Goal: Transaction & Acquisition: Obtain resource

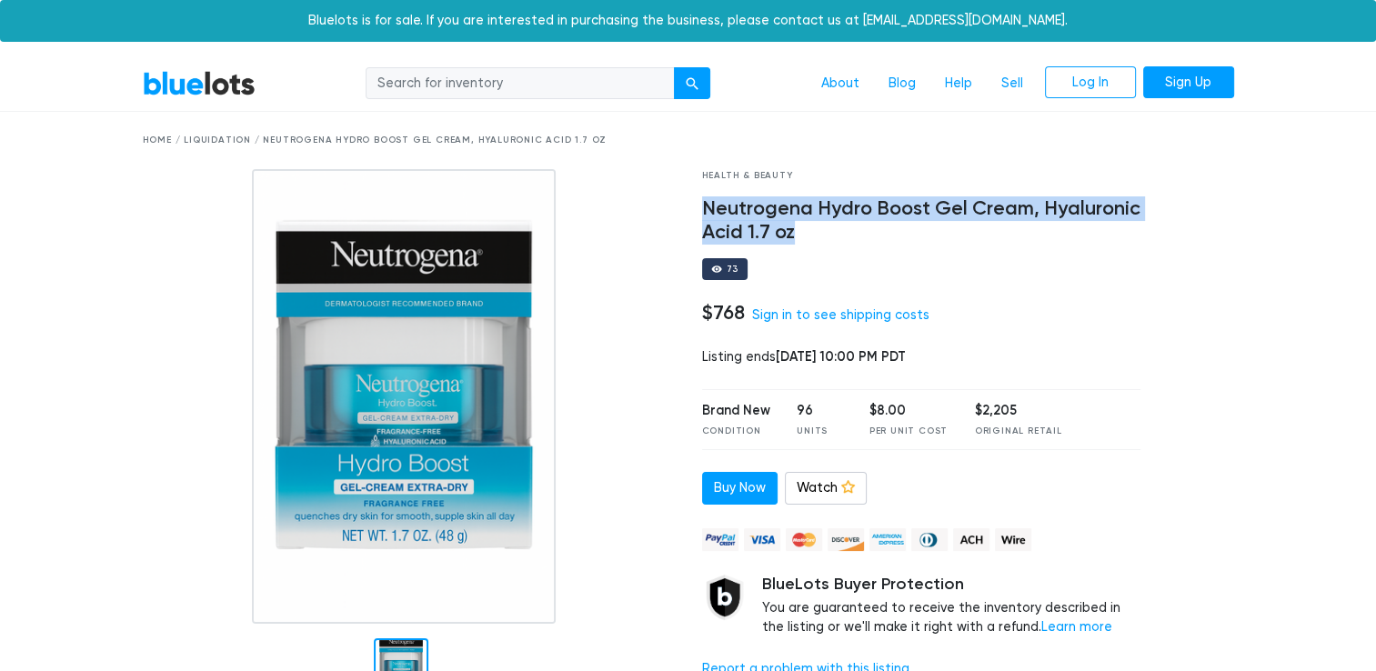
click at [771, 227] on h4 "Neutrogena Hydro Boost Gel Cream, Hyaluronic Acid 1.7 oz" at bounding box center [921, 220] width 439 height 47
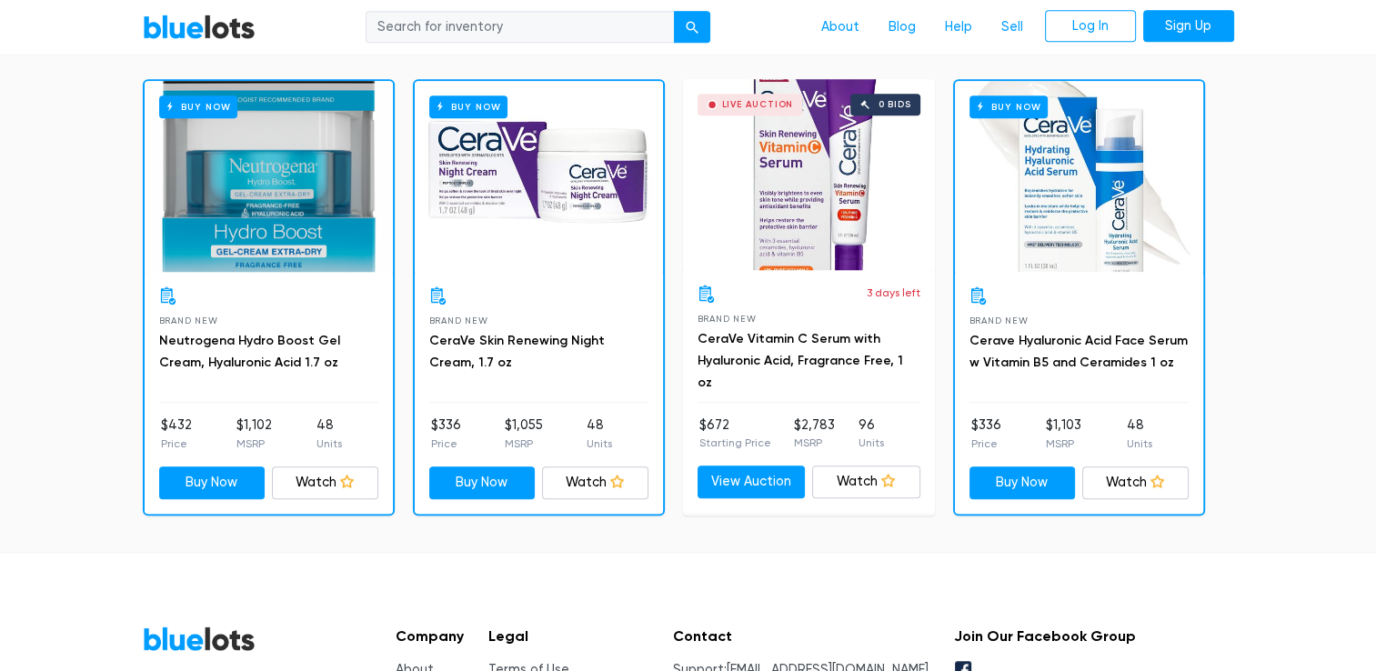
scroll to position [1260, 0]
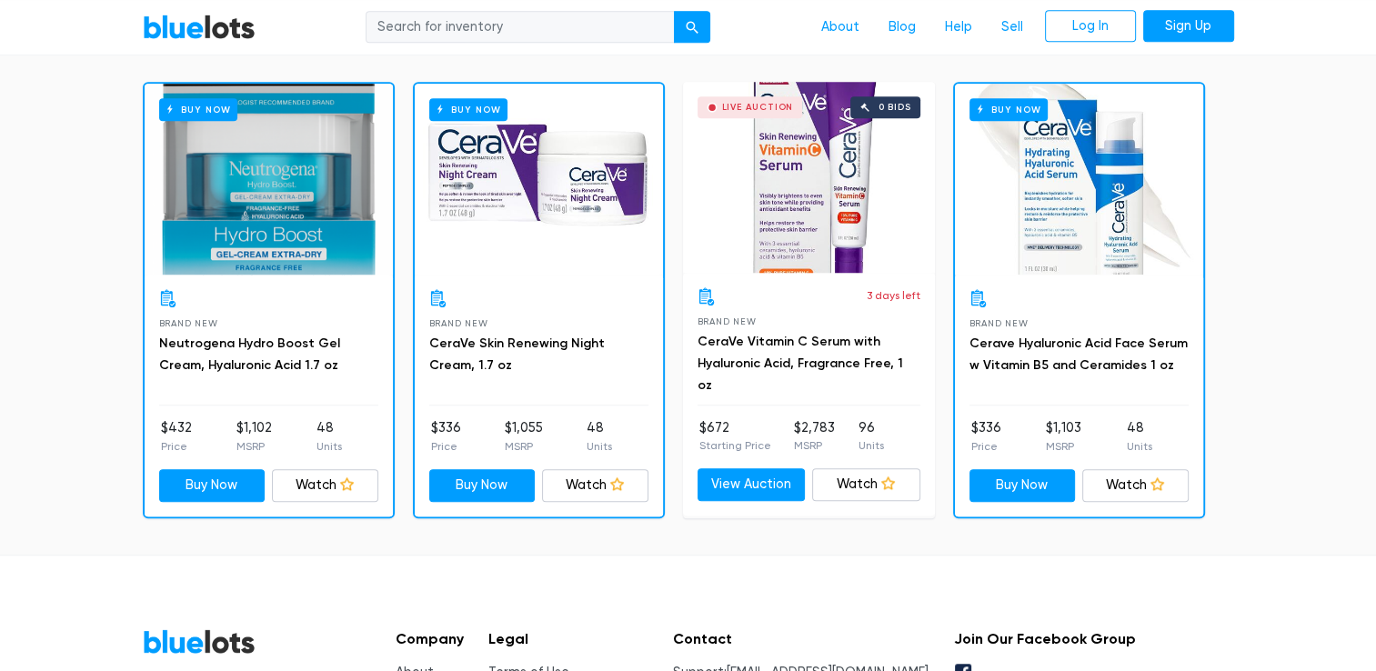
click at [544, 348] on h3 "CeraVe Skin Renewing Night Cream, 1.7 oz" at bounding box center [538, 355] width 219 height 44
click at [539, 340] on link "CeraVe Skin Renewing Night Cream, 1.7 oz" at bounding box center [517, 354] width 176 height 37
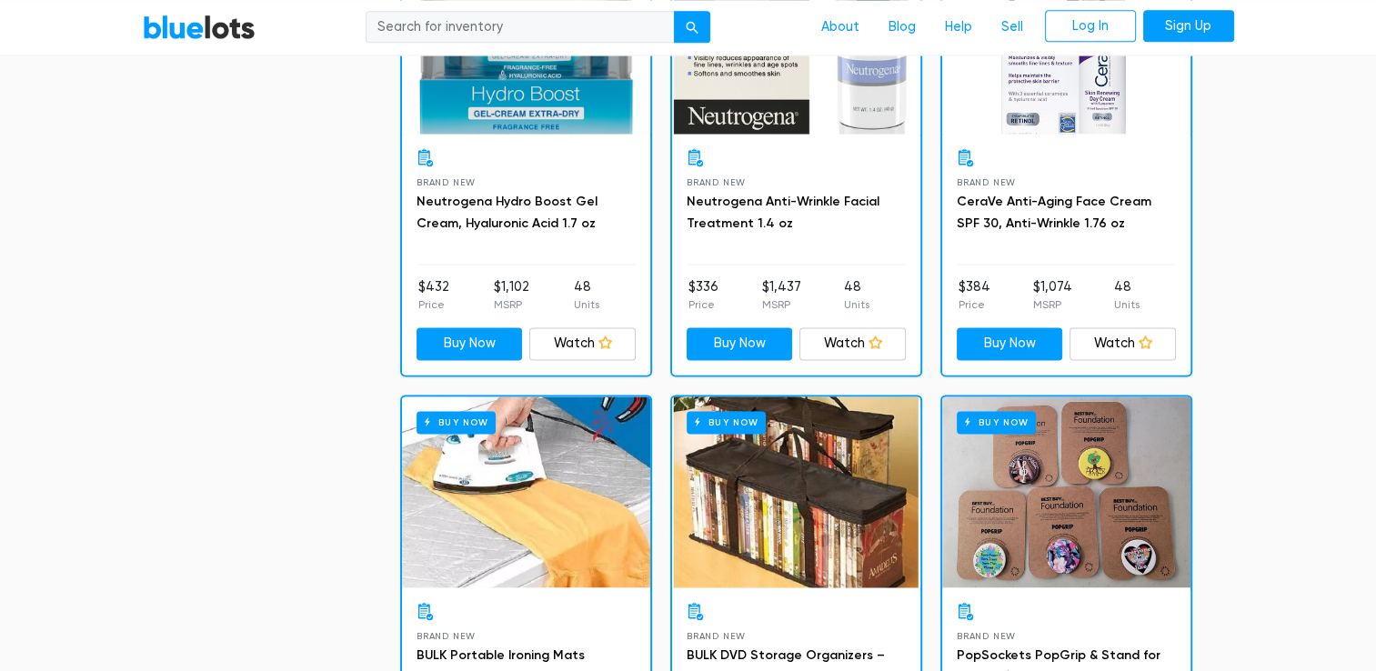
scroll to position [2399, 0]
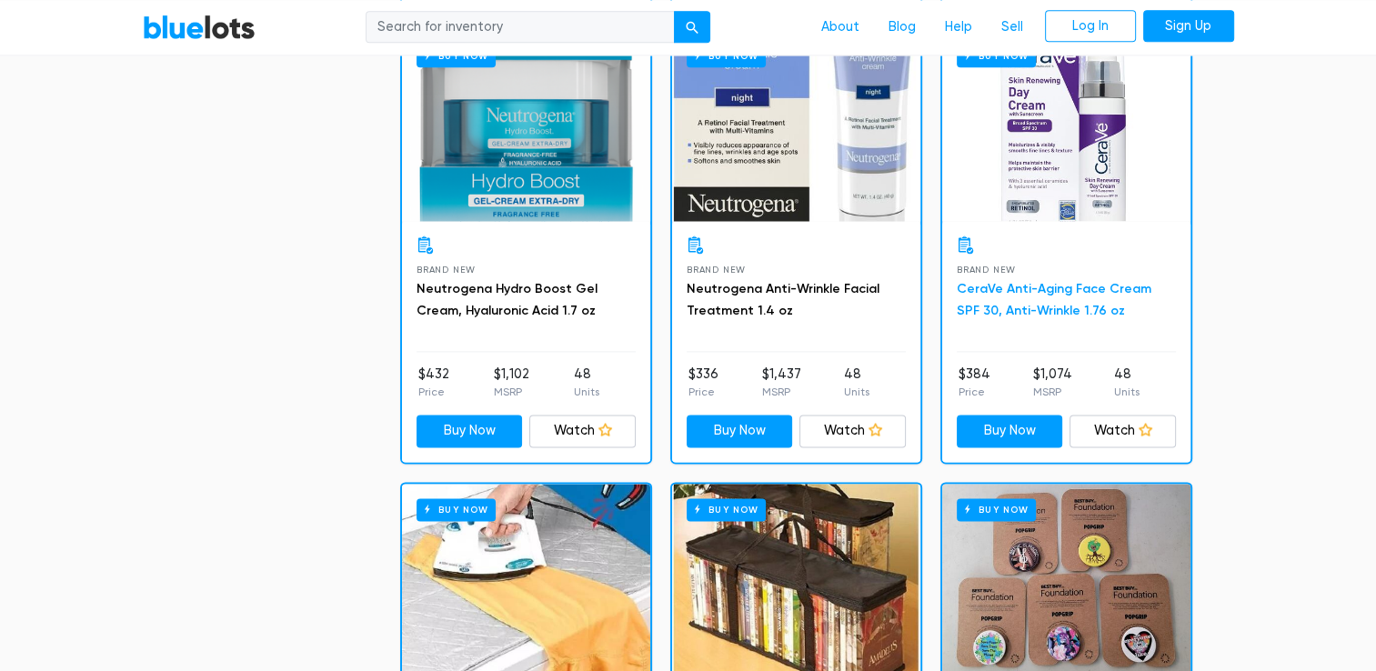
drag, startPoint x: 1033, startPoint y: 302, endPoint x: 1012, endPoint y: 305, distance: 21.1
click at [1012, 305] on link "CeraVe Anti-Aging Face Cream SPF 30, Anti-Wrinkle 1.76 oz" at bounding box center [1054, 299] width 195 height 37
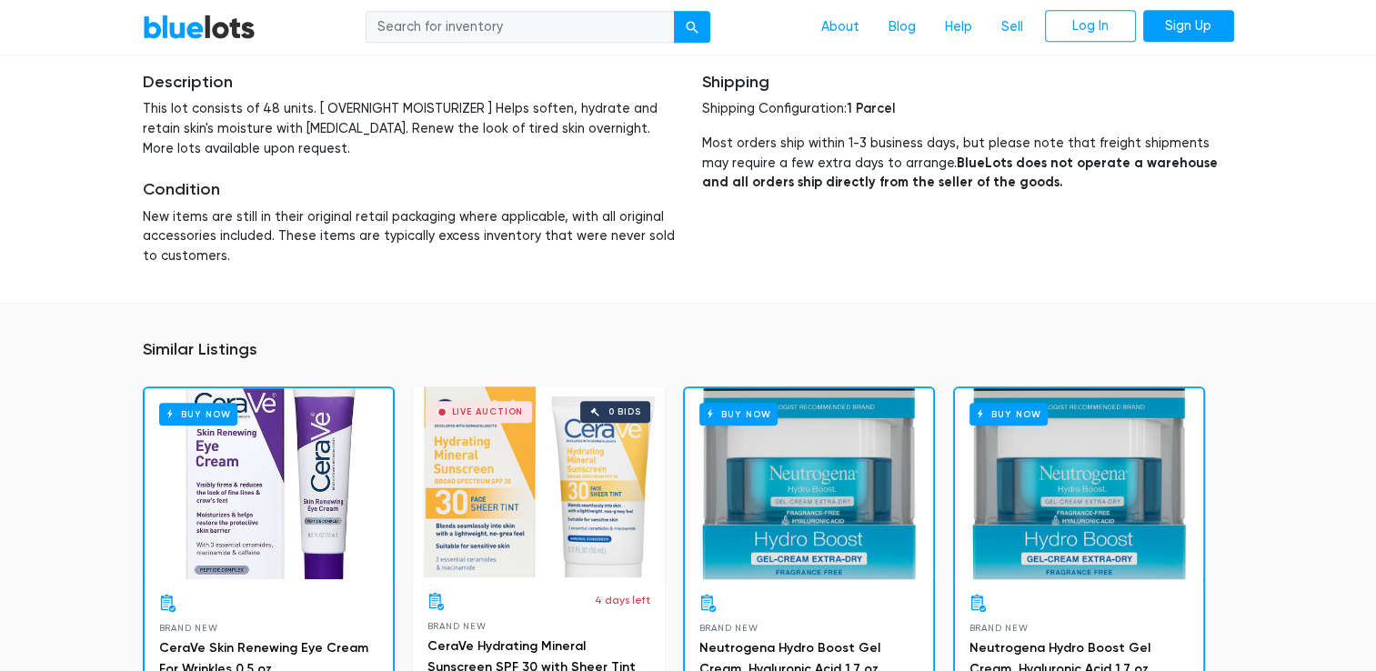
scroll to position [559, 0]
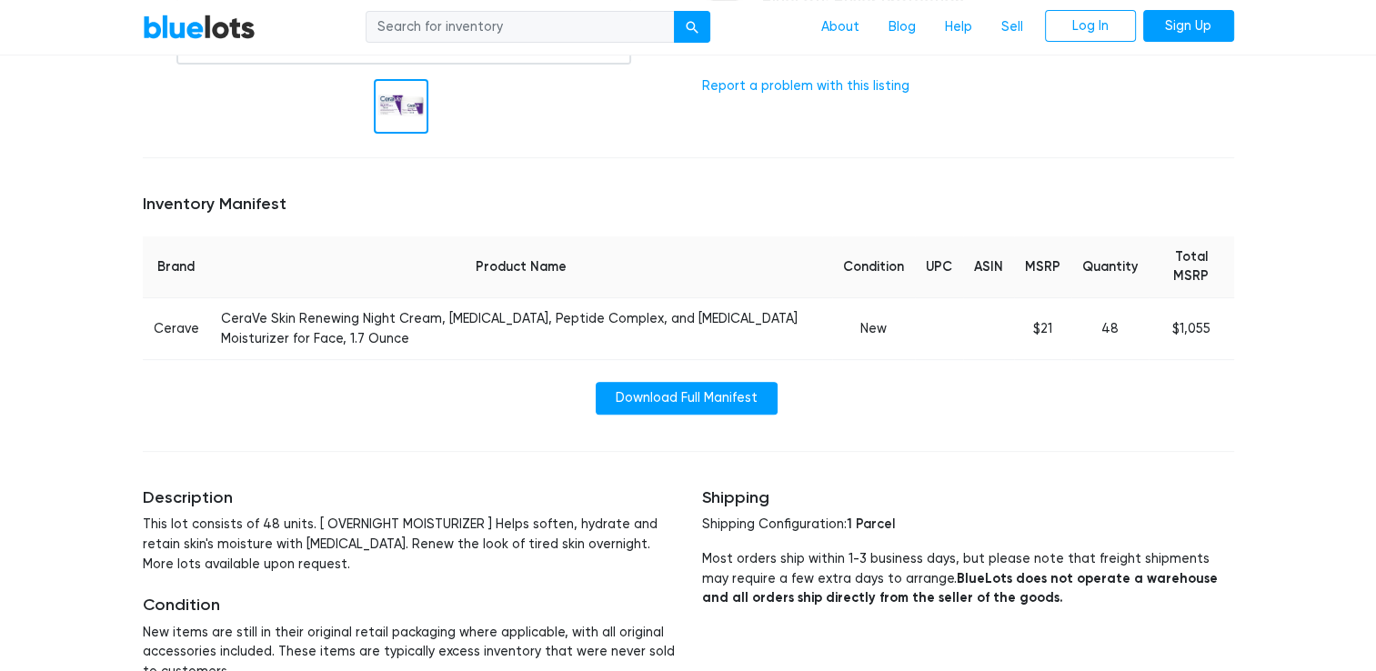
click at [189, 24] on link "BlueLots" at bounding box center [199, 27] width 113 height 26
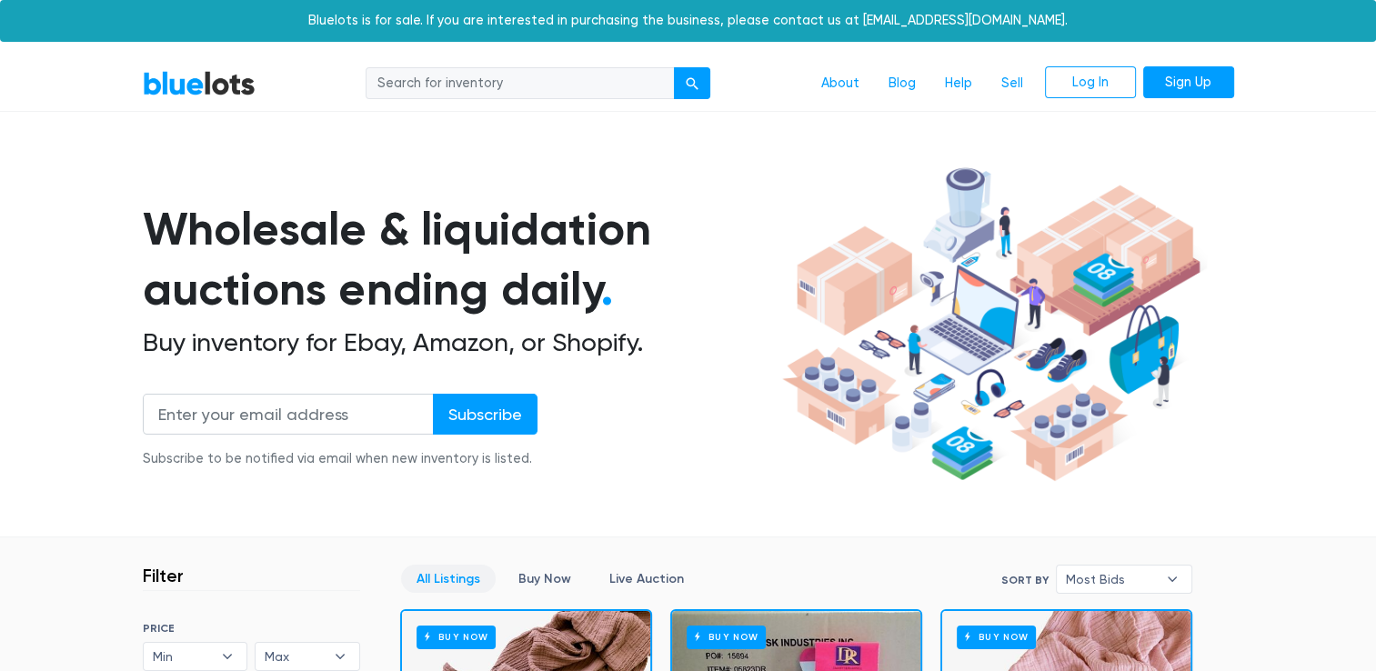
scroll to position [159, 0]
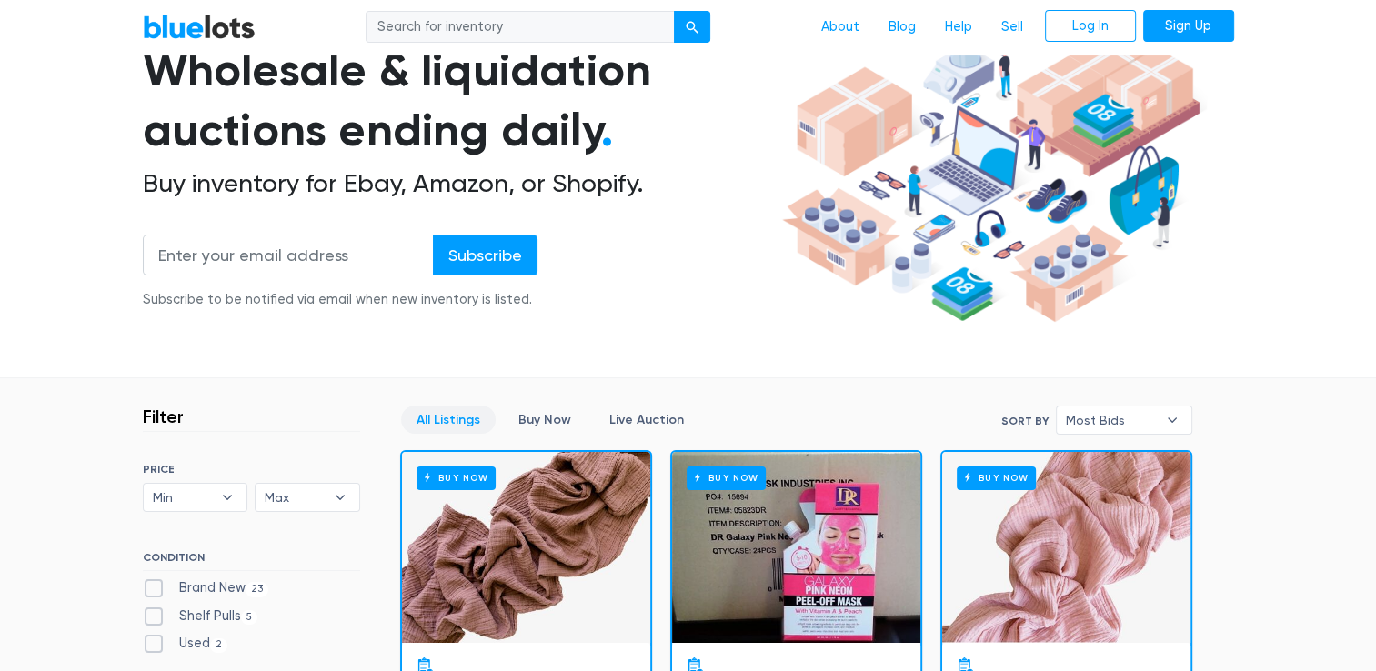
click at [544, 417] on link "Buy Now" at bounding box center [545, 420] width 84 height 28
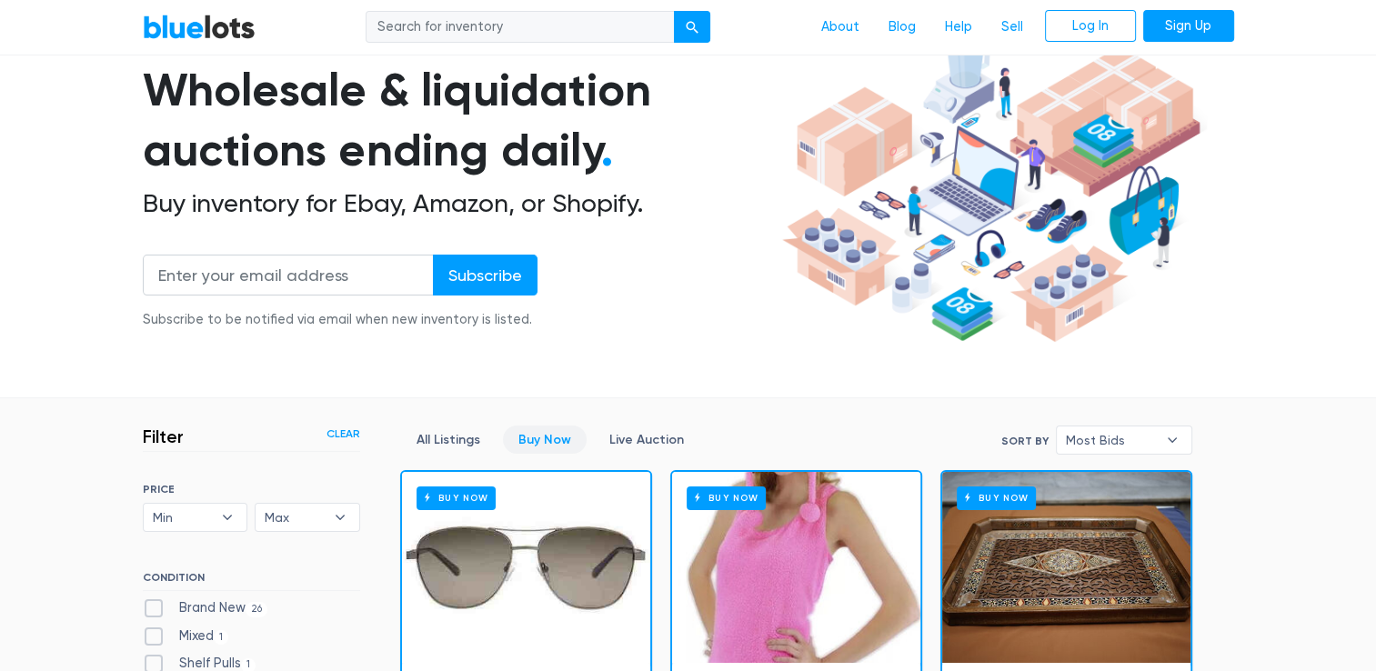
scroll to position [10, 0]
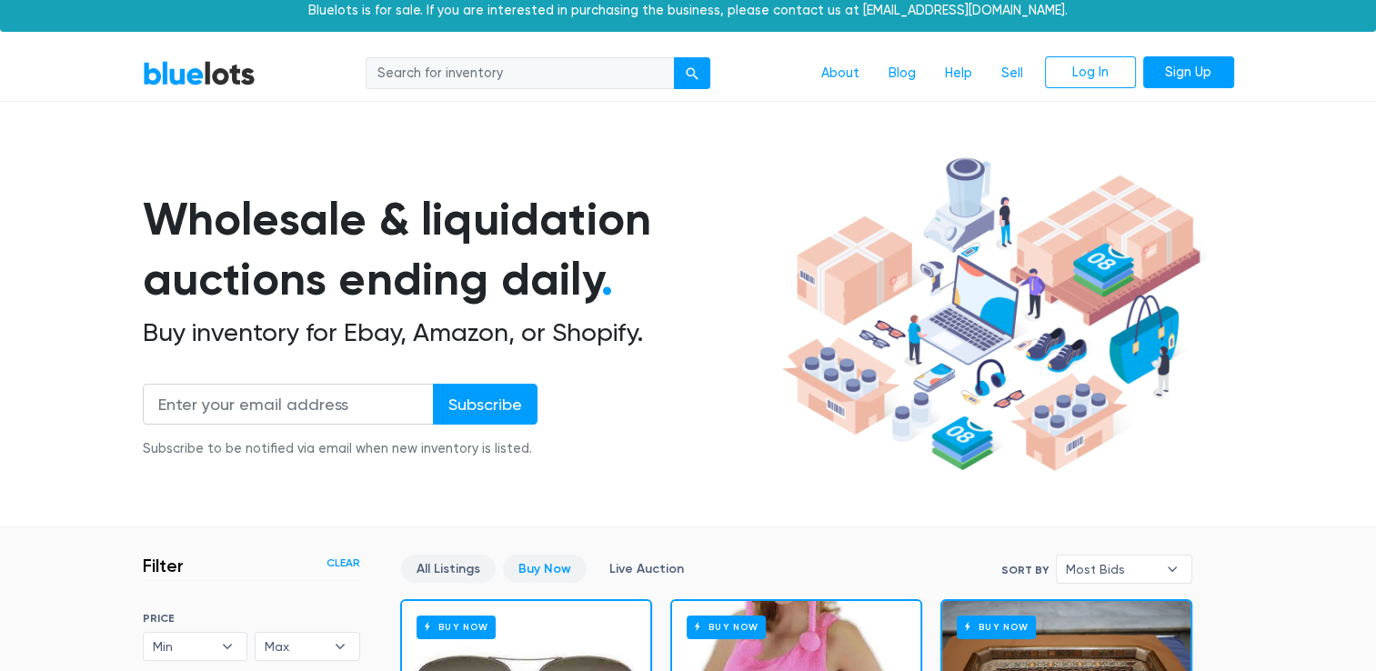
click at [433, 569] on link "All Listings" at bounding box center [448, 569] width 95 height 28
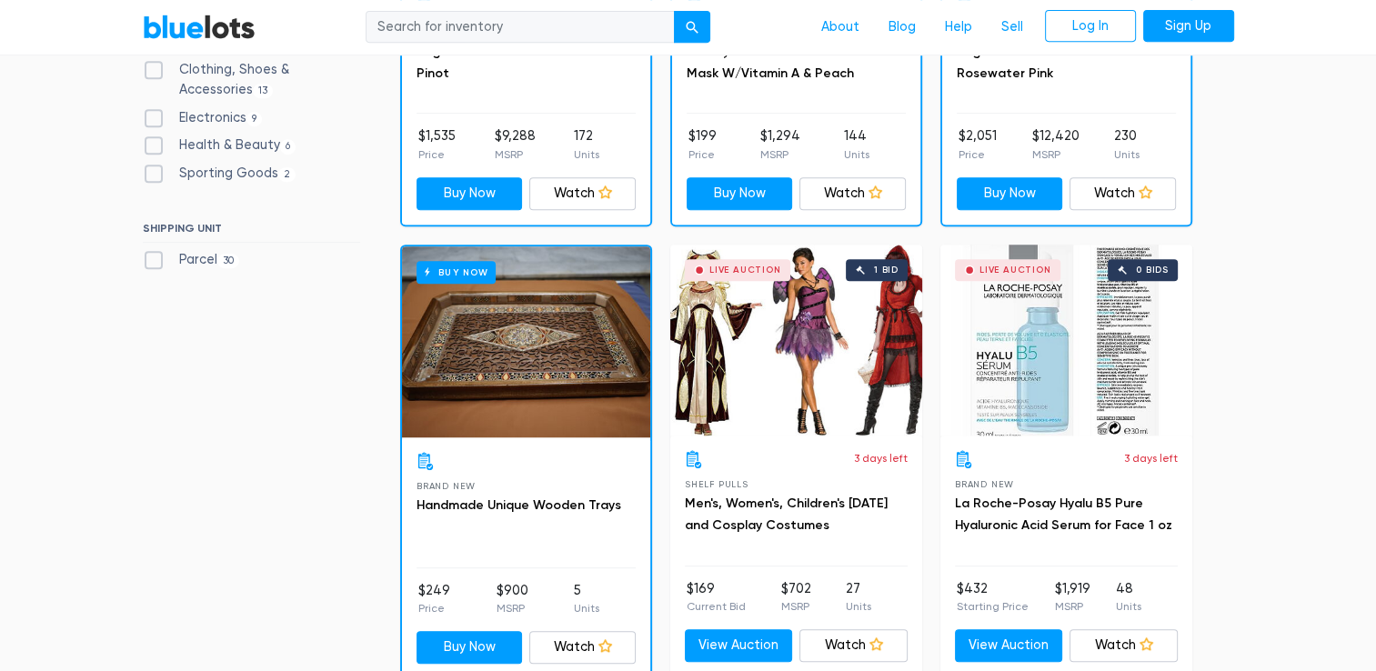
scroll to position [927, 0]
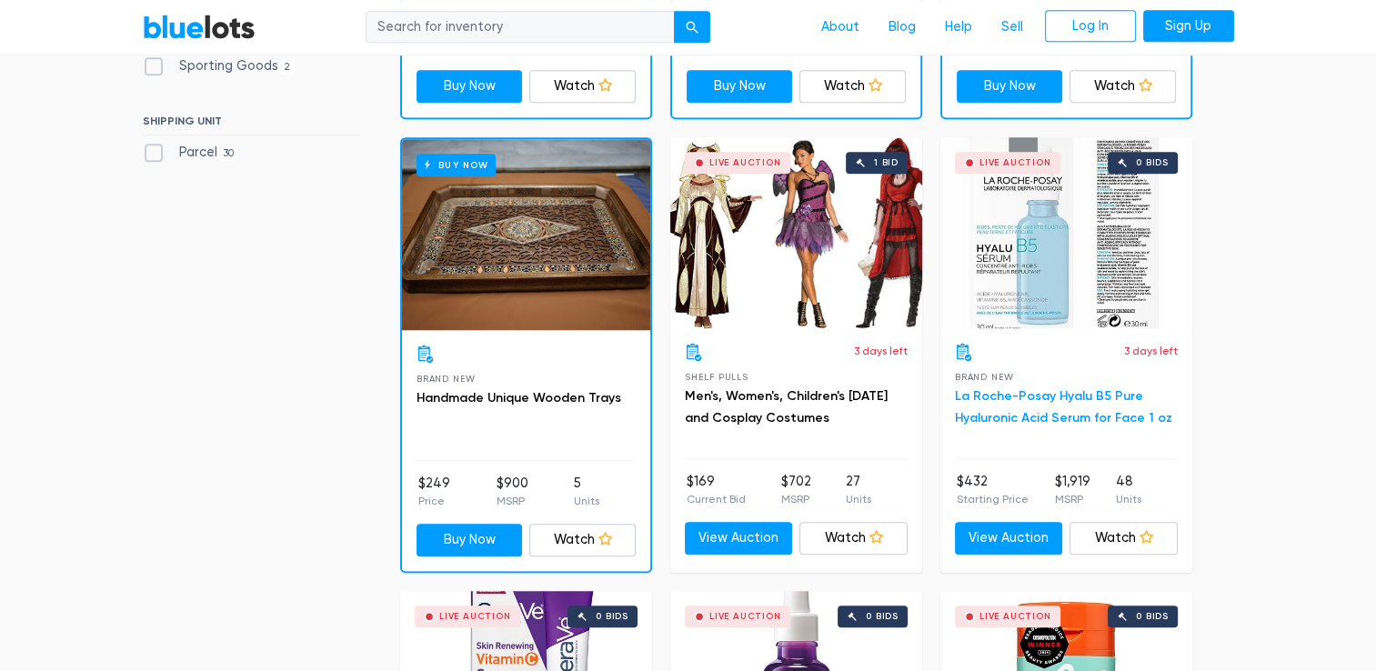
click at [1099, 393] on link "La Roche-Posay Hyalu B5 Pure Hyaluronic Acid Serum for Face 1 oz" at bounding box center [1063, 406] width 217 height 37
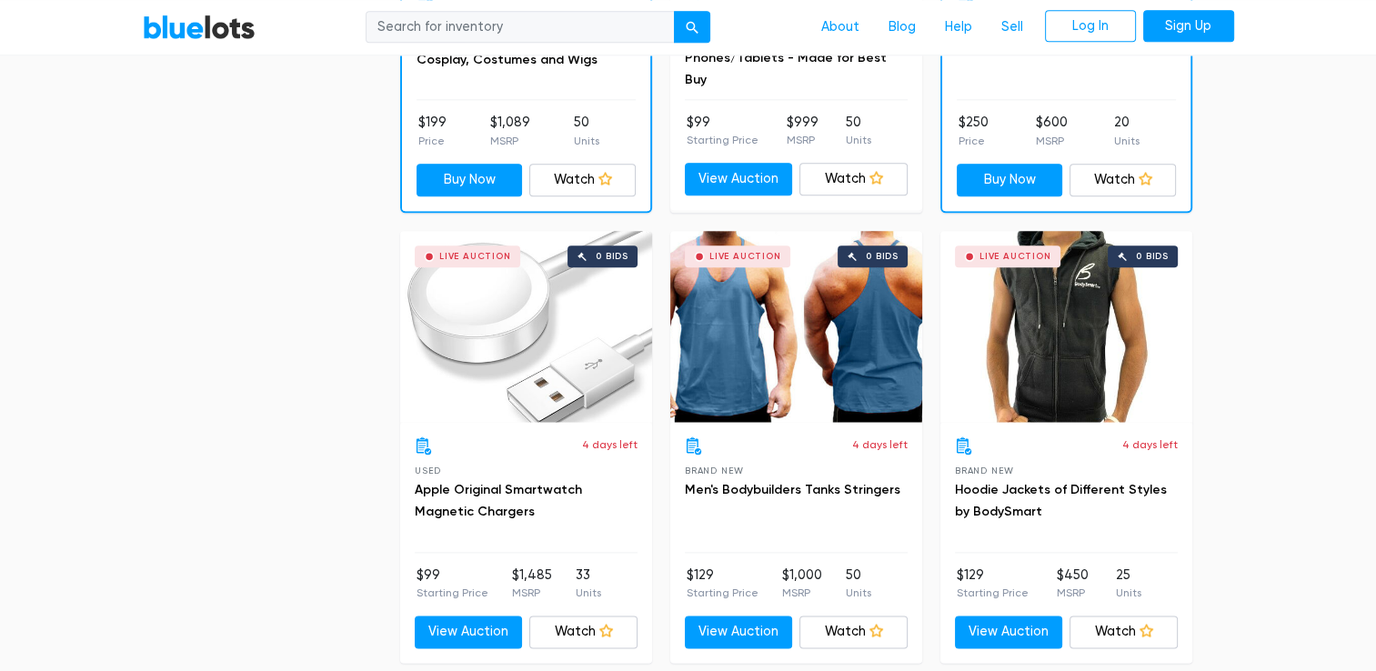
scroll to position [2191, 0]
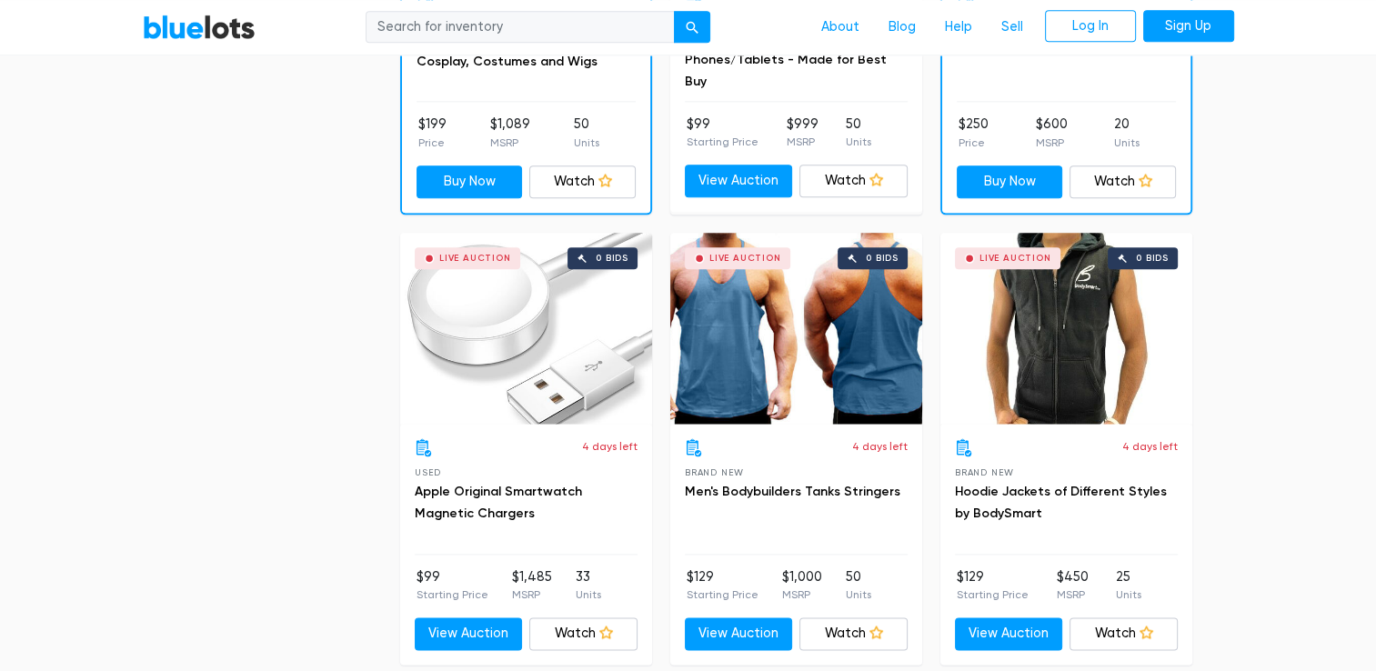
click at [468, 517] on h3 "Apple Original Smartwatch Magnetic Chargers" at bounding box center [526, 503] width 223 height 44
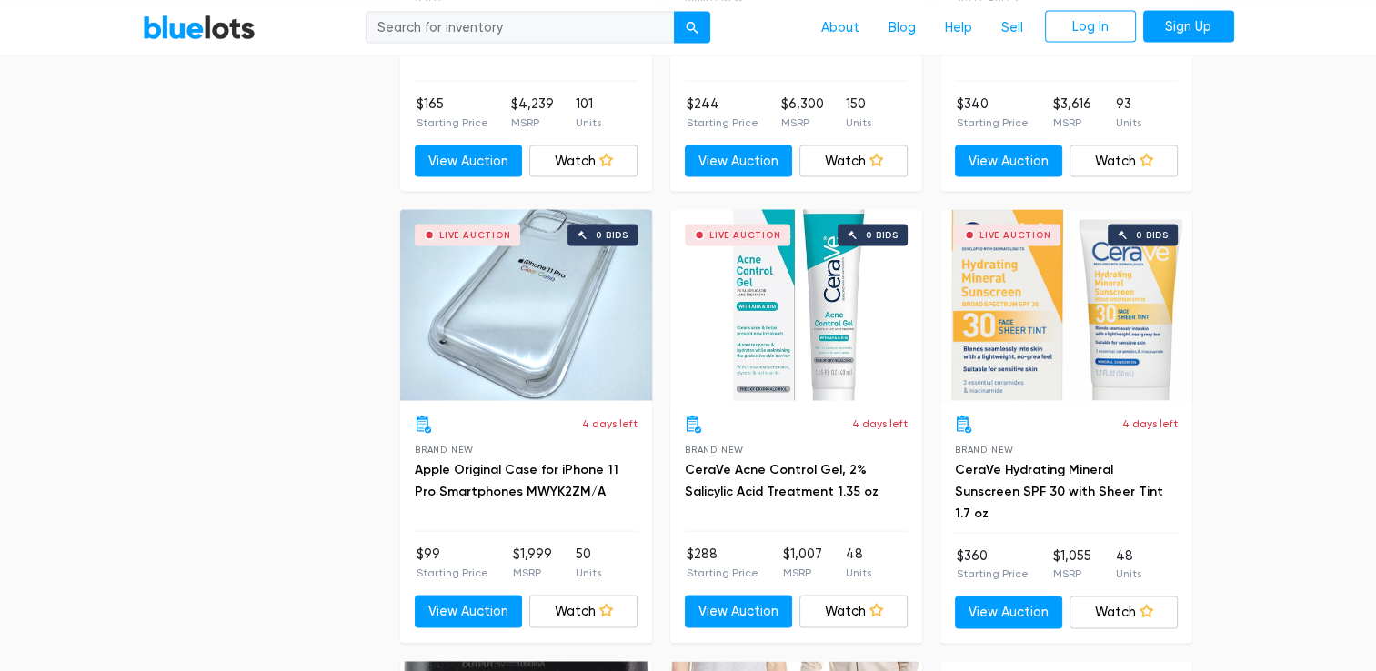
scroll to position [3565, 0]
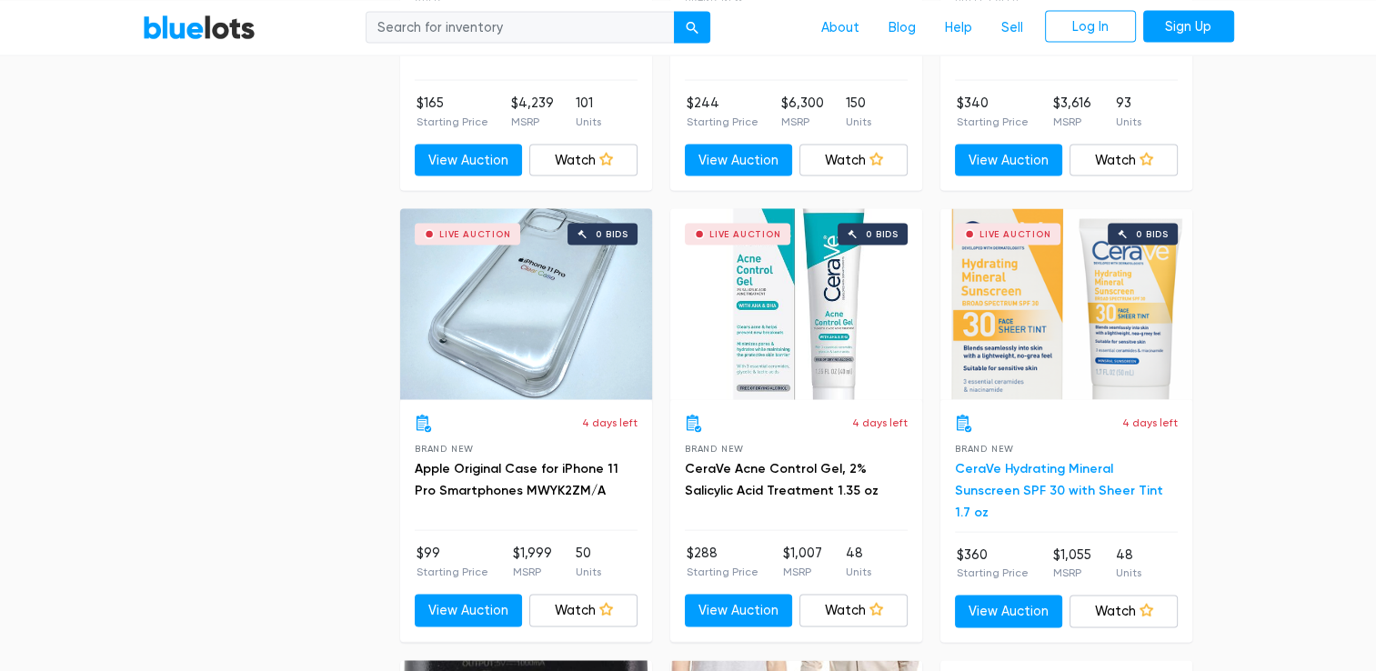
click at [1037, 465] on link "CeraVe Hydrating Mineral Sunscreen SPF 30 with Sheer Tint 1.7 oz" at bounding box center [1059, 490] width 208 height 59
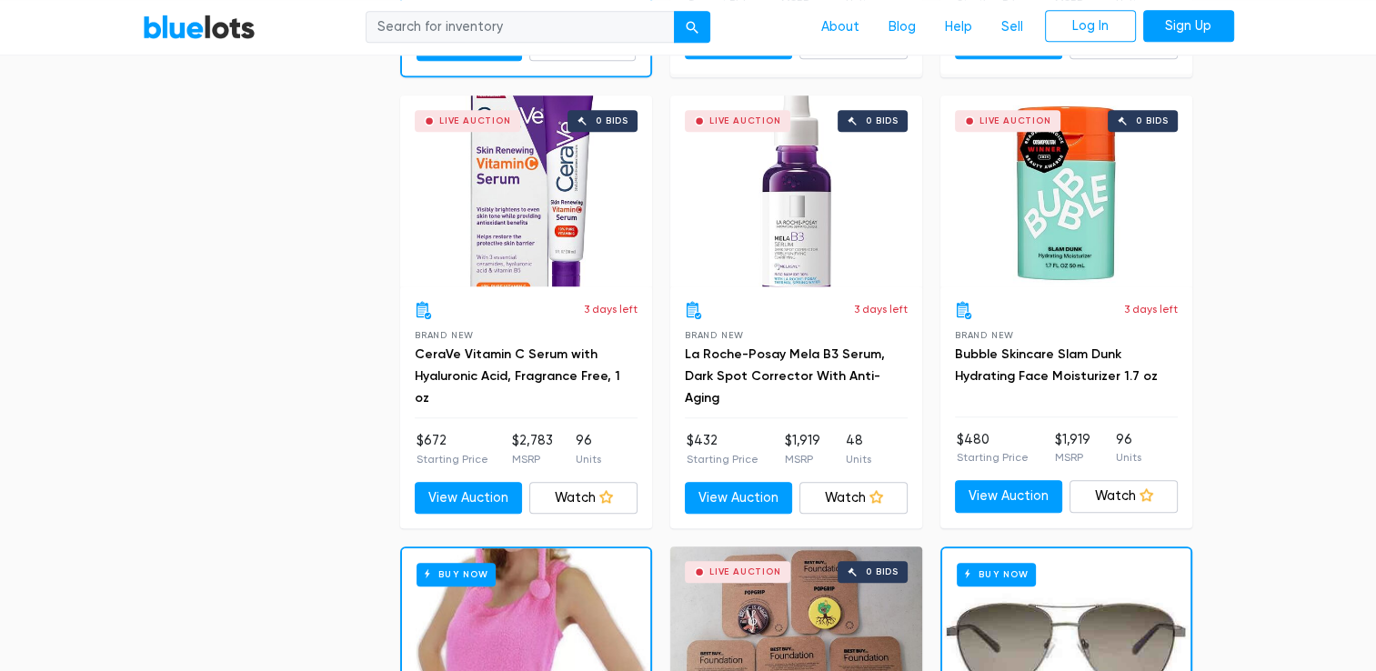
scroll to position [1415, 0]
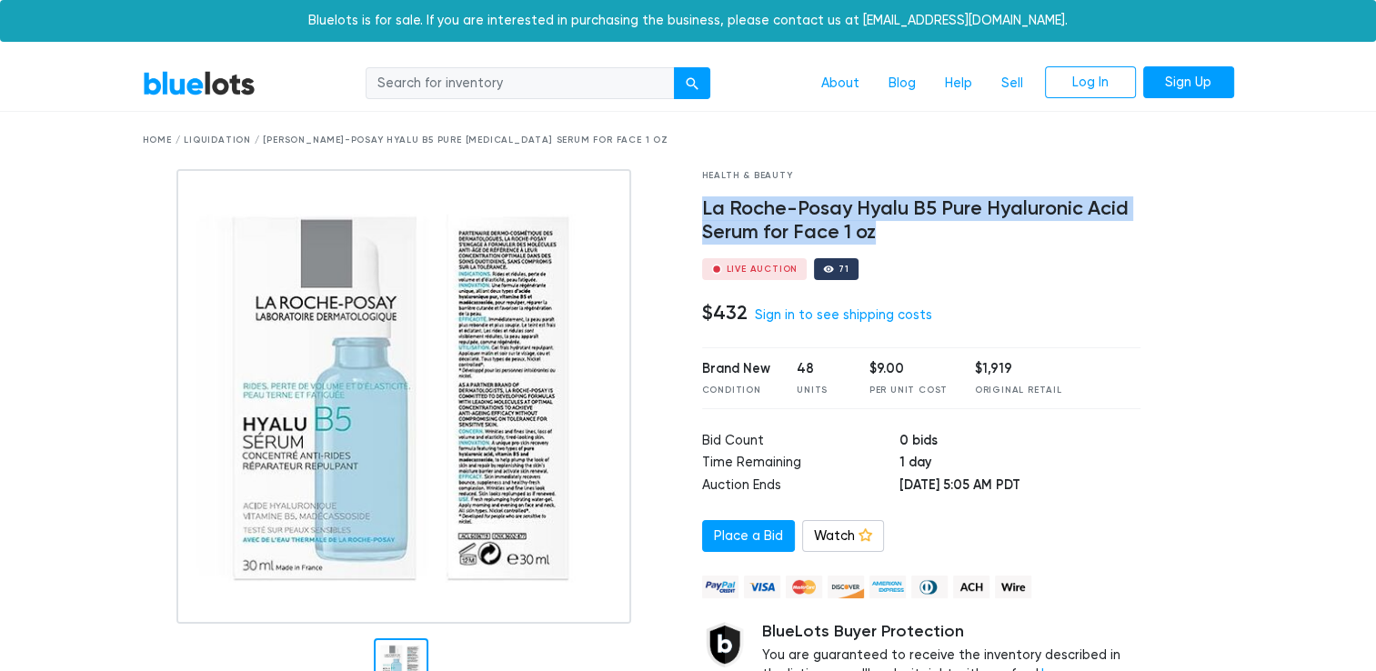
drag, startPoint x: 881, startPoint y: 237, endPoint x: 702, endPoint y: 213, distance: 180.9
click at [702, 213] on h4 "La Roche-Posay Hyalu B5 Pure Hyaluronic Acid Serum for Face 1 oz" at bounding box center [921, 220] width 439 height 47
drag, startPoint x: 702, startPoint y: 213, endPoint x: 731, endPoint y: 215, distance: 29.2
copy h4 "La Roche-Posay Hyalu B5 Pure Hyaluronic Acid Serum for Face 1 oz"
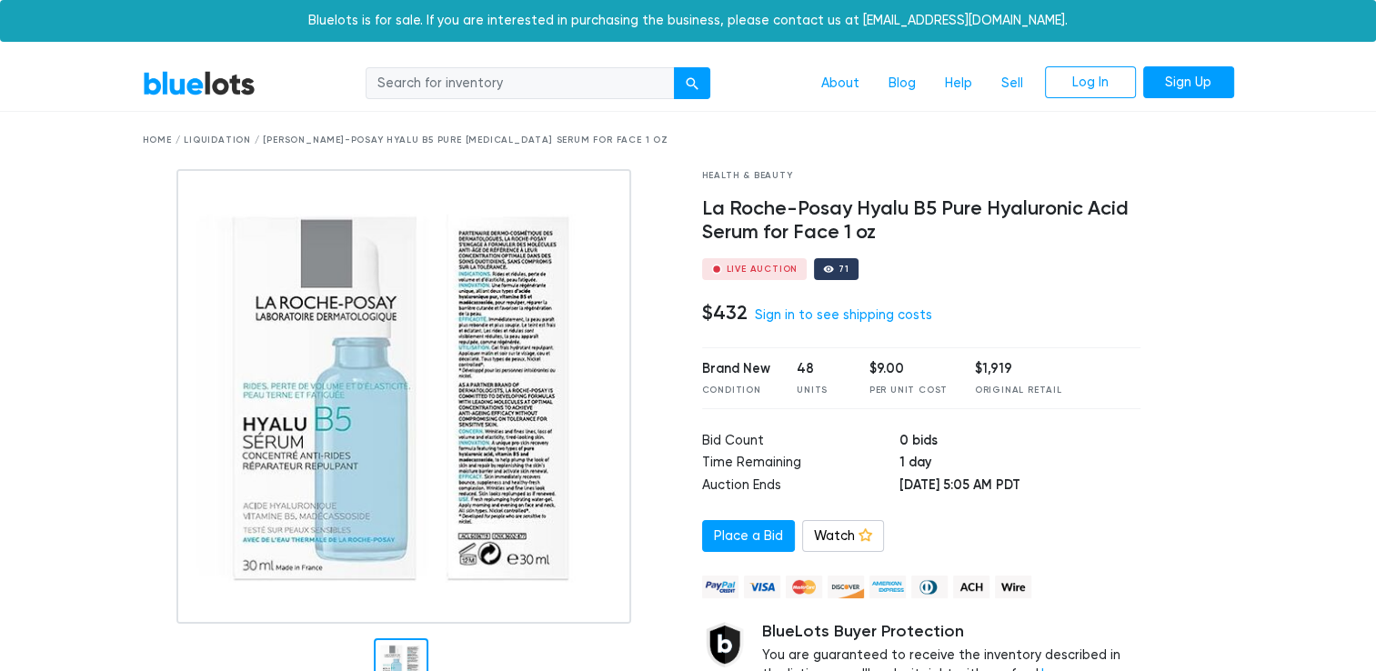
click at [929, 369] on div "$9.00" at bounding box center [909, 369] width 78 height 20
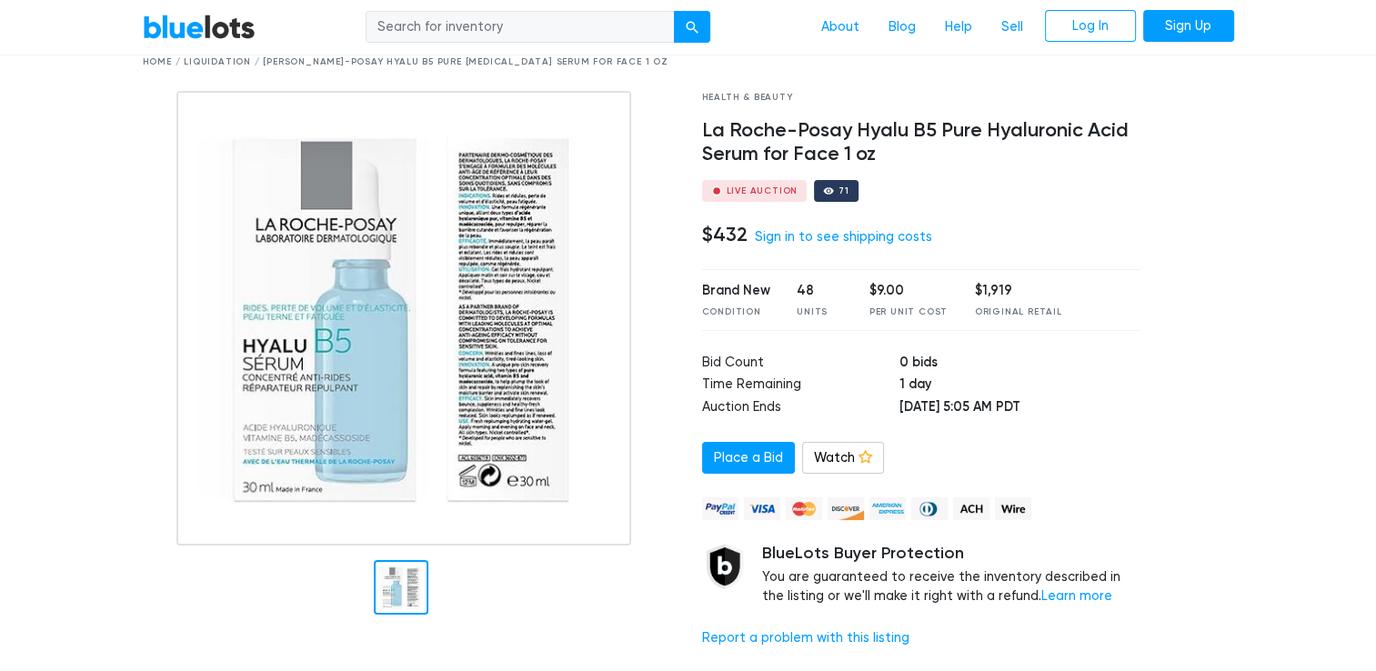
scroll to position [79, 0]
click at [900, 387] on td "1 day" at bounding box center [1020, 385] width 241 height 23
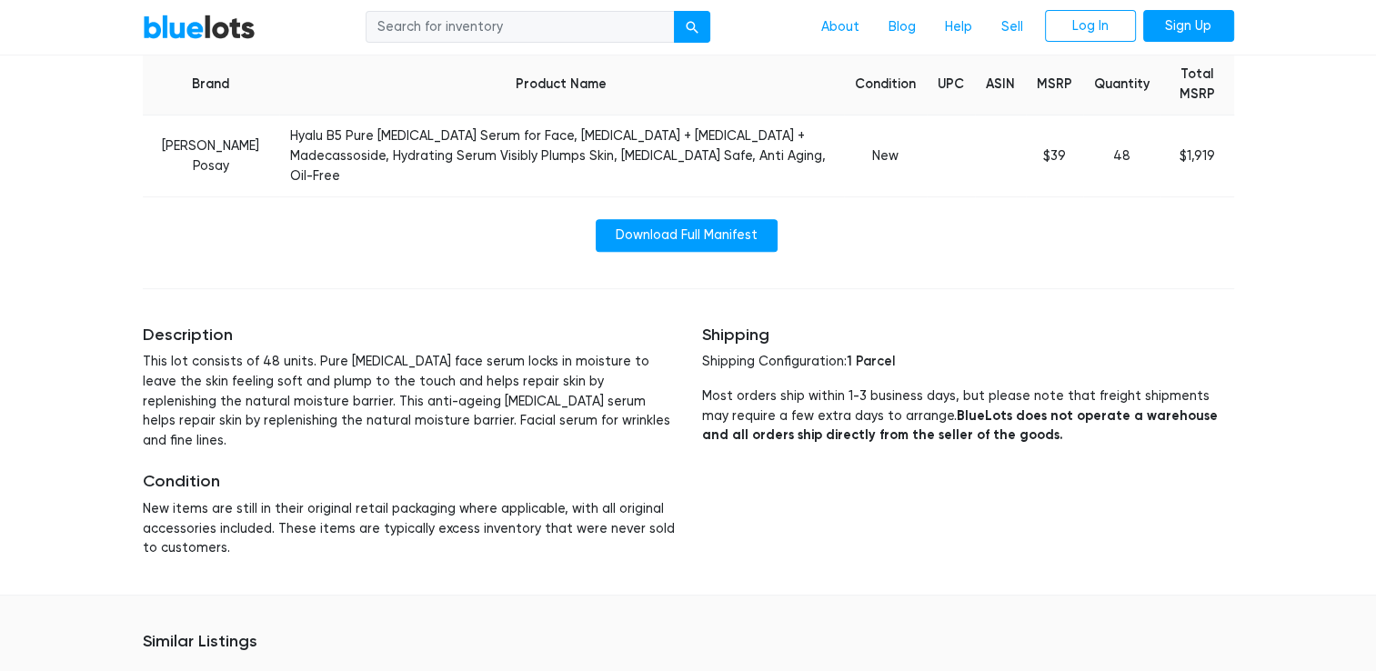
scroll to position [1157, 0]
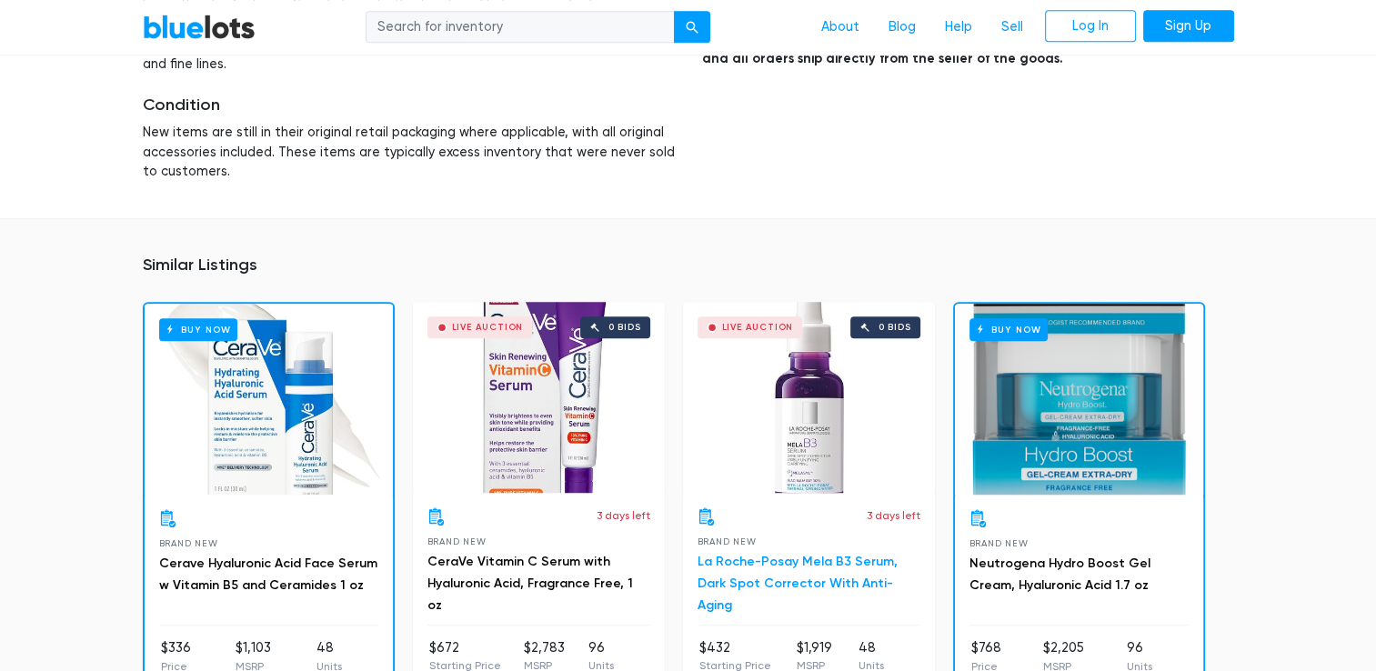
click at [794, 554] on link "La Roche-Posay Mela B3 Serum, Dark Spot Corrector With Anti-Aging" at bounding box center [798, 583] width 200 height 59
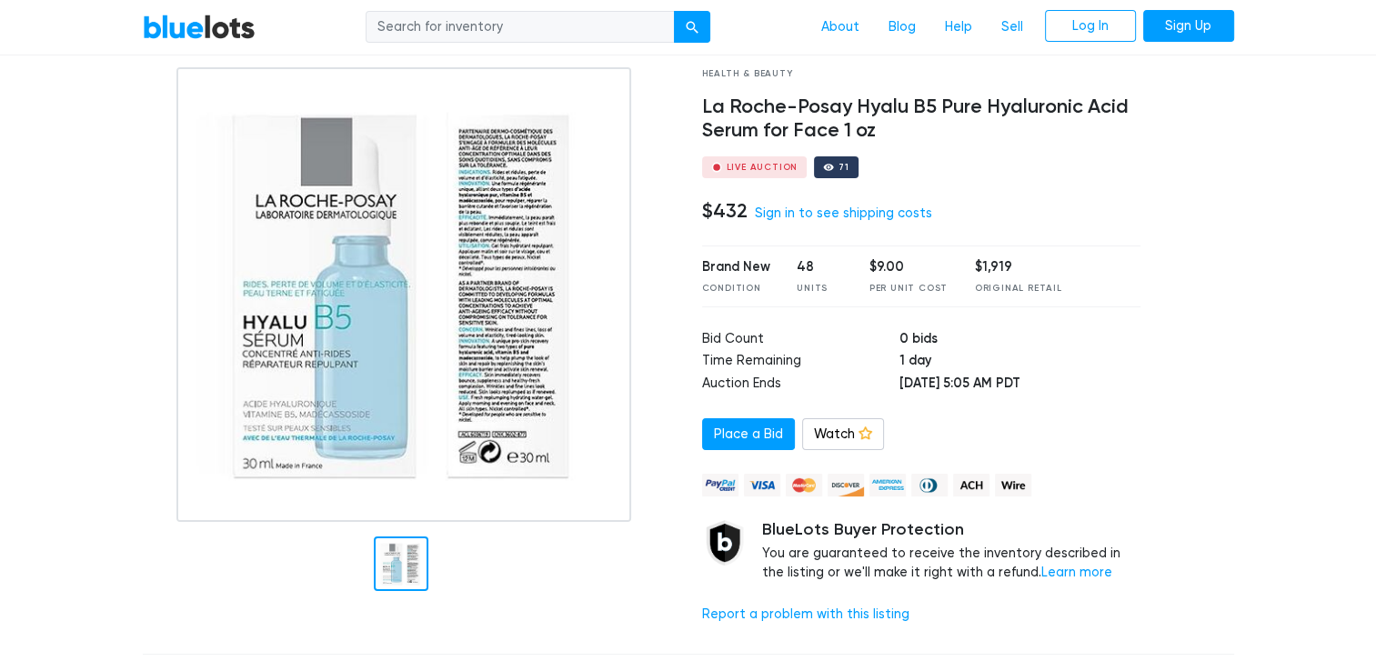
scroll to position [62, 0]
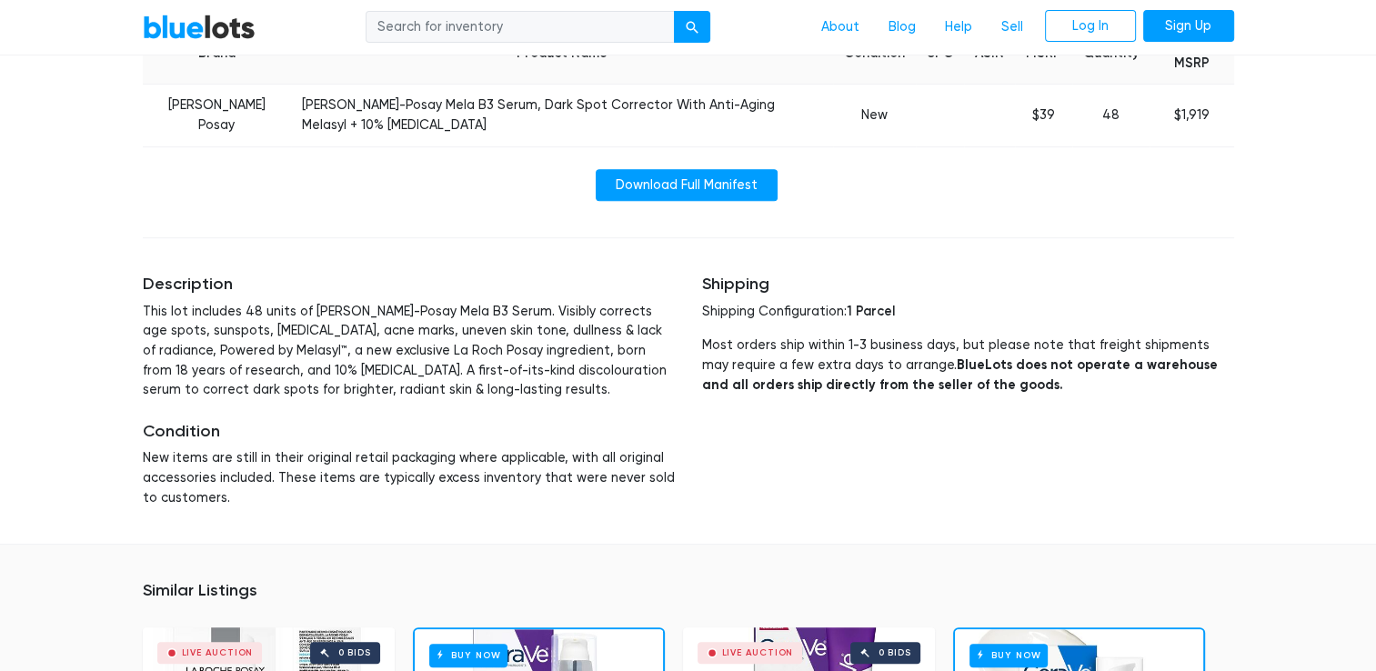
scroll to position [822, 0]
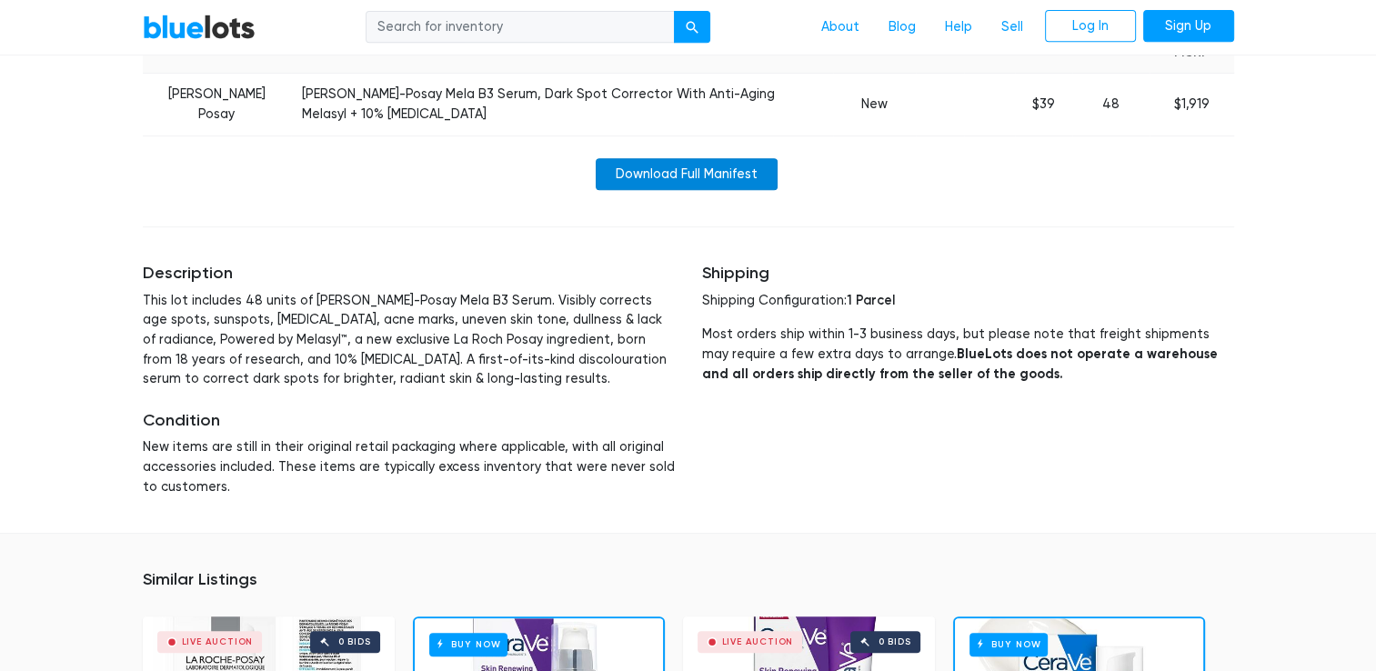
click at [720, 168] on link "Download Full Manifest" at bounding box center [687, 174] width 182 height 33
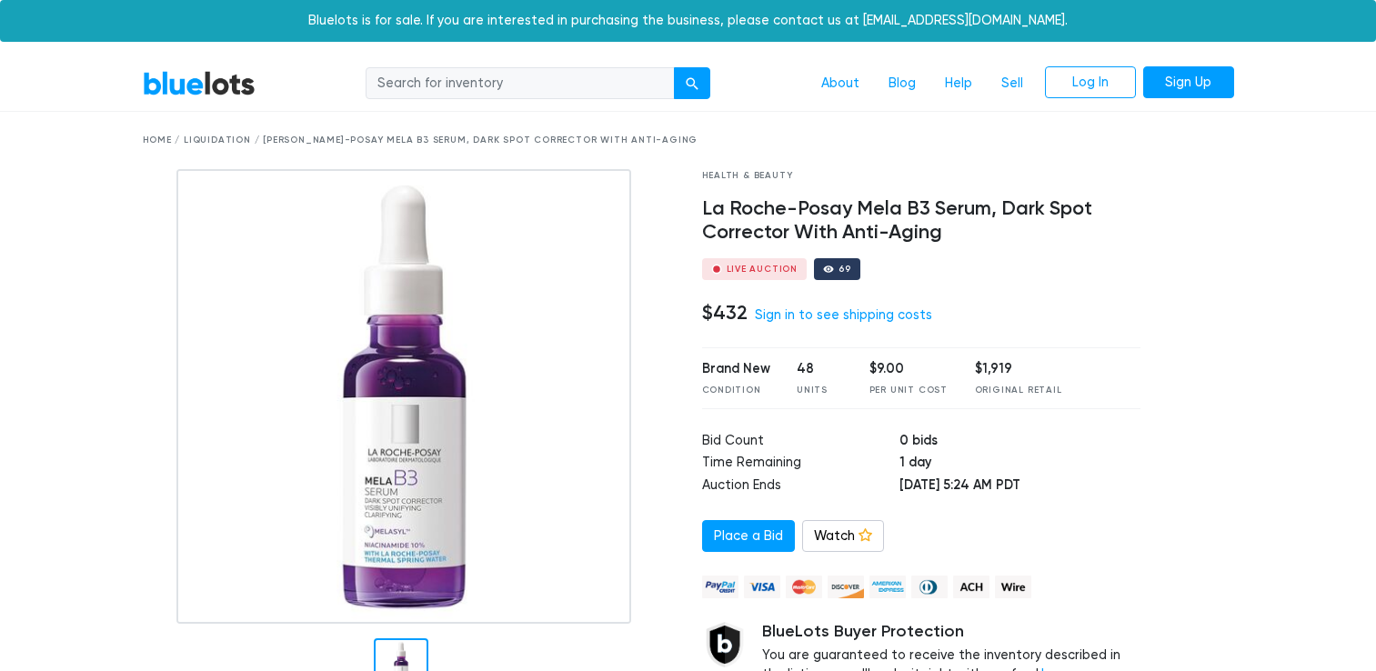
scroll to position [822, 0]
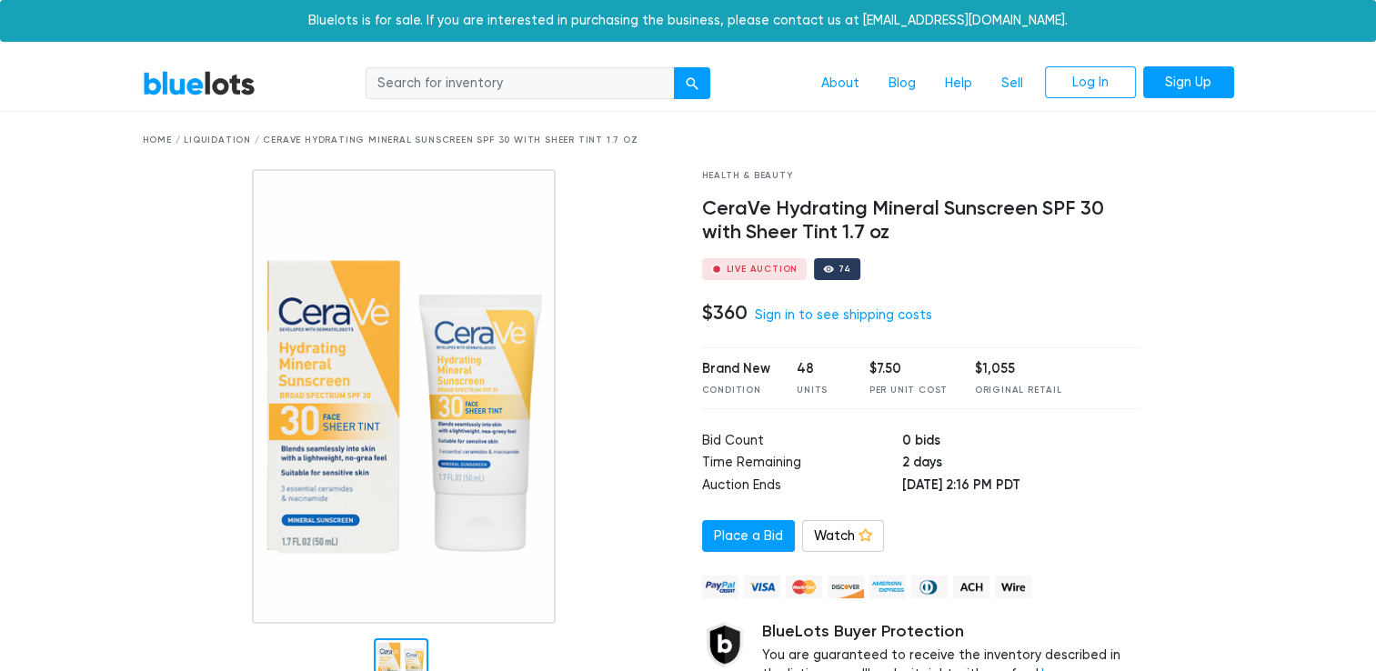
scroll to position [69, 0]
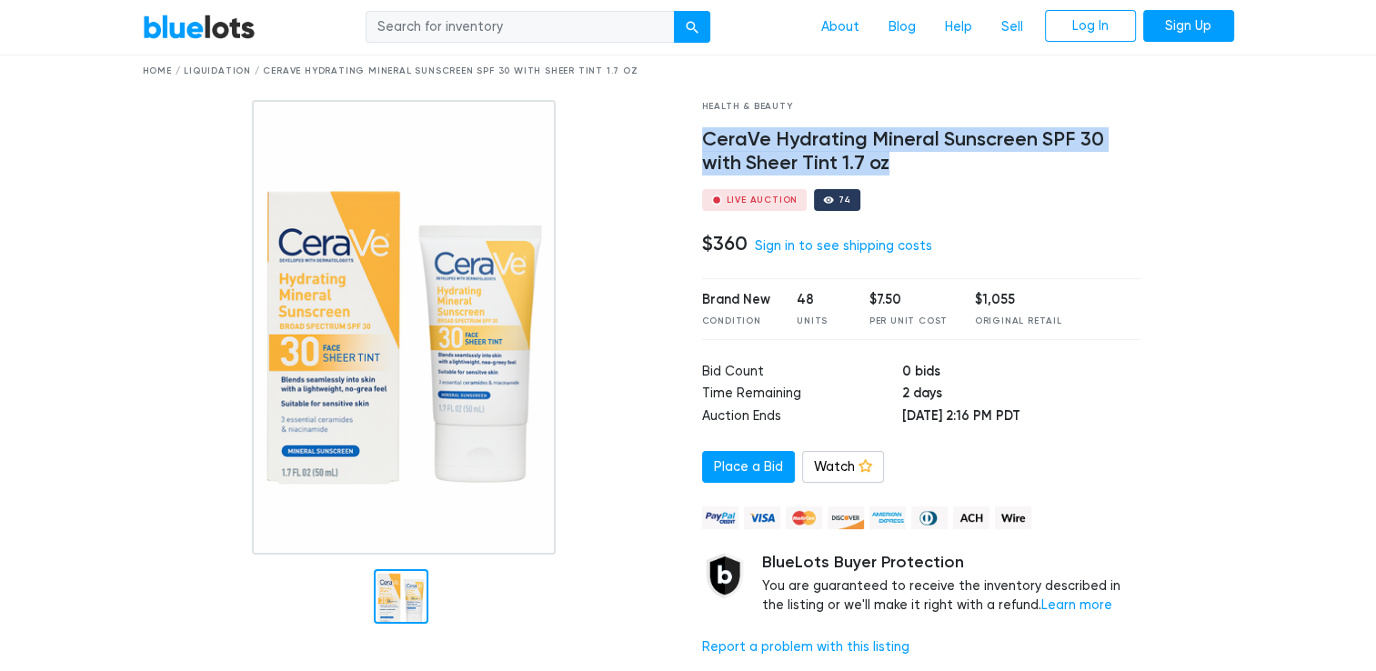
drag, startPoint x: 906, startPoint y: 165, endPoint x: 695, endPoint y: 143, distance: 212.1
click at [695, 143] on div "Health & Beauty CeraVe Hydrating Mineral Sunscreen SPF 30 with Sheer Tint 1.7 o…" at bounding box center [922, 386] width 467 height 572
copy h4 "CeraVe Hydrating Mineral Sunscreen SPF 30 with Sheer Tint 1.7 oz"
